Goal: Check status: Check status

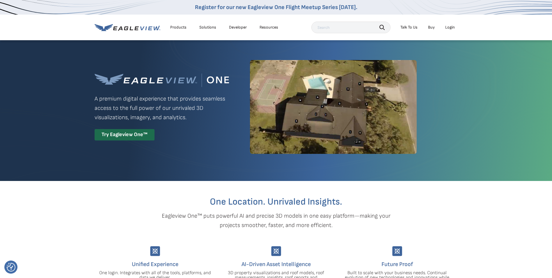
click at [449, 30] on li "Login" at bounding box center [450, 27] width 15 height 9
click at [451, 25] on div "Login" at bounding box center [450, 27] width 10 height 5
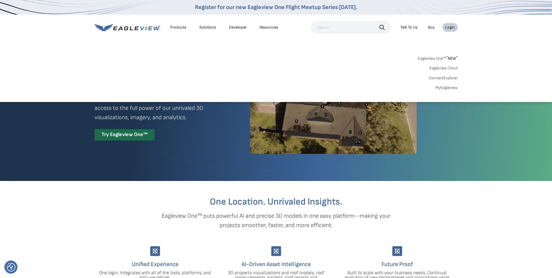
click at [451, 87] on link "MyEagleview" at bounding box center [447, 87] width 22 height 5
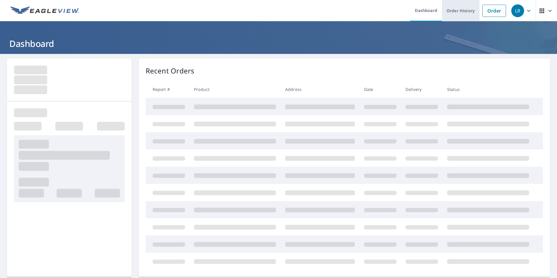
click at [465, 13] on link "Order History" at bounding box center [461, 10] width 38 height 21
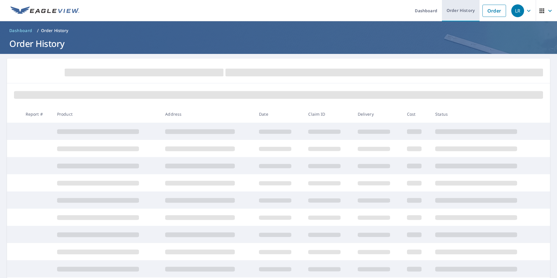
click at [455, 9] on link "Order History" at bounding box center [461, 10] width 38 height 21
